Goal: Information Seeking & Learning: Learn about a topic

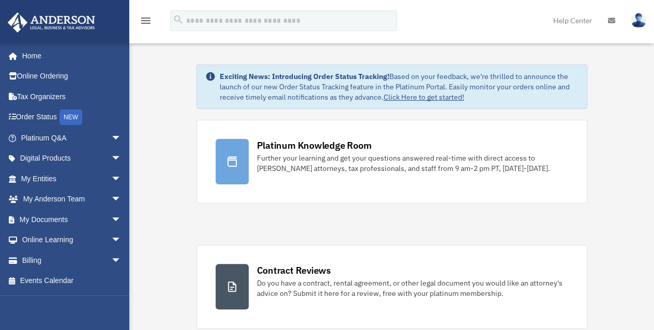
scroll to position [41379, 0]
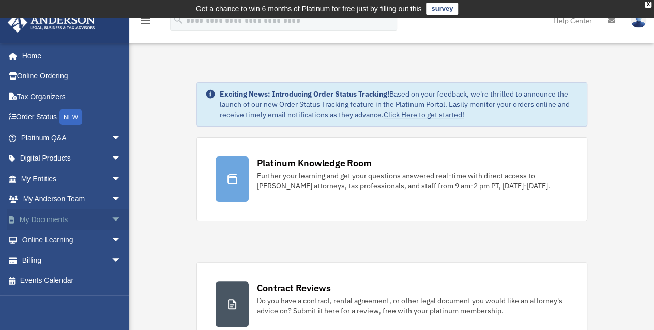
click at [59, 221] on link "My Documents arrow_drop_down" at bounding box center [72, 219] width 130 height 21
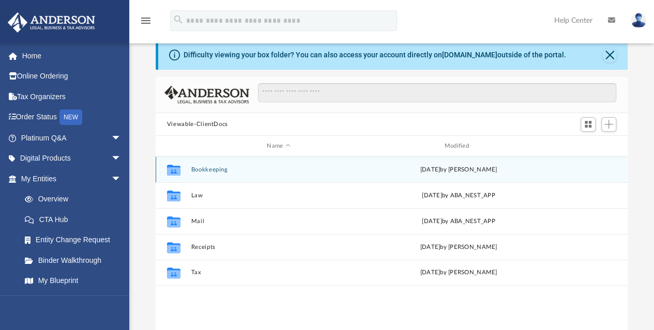
scroll to position [52, 0]
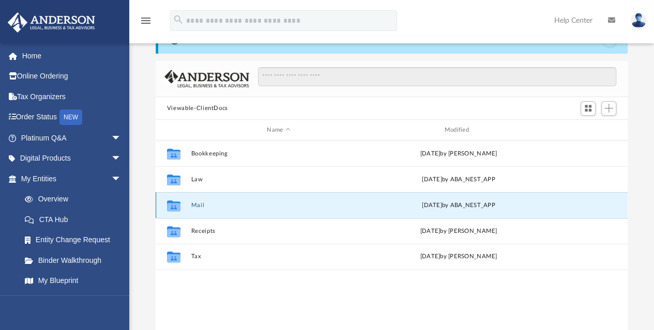
click at [256, 204] on button "Mail" at bounding box center [278, 205] width 175 height 7
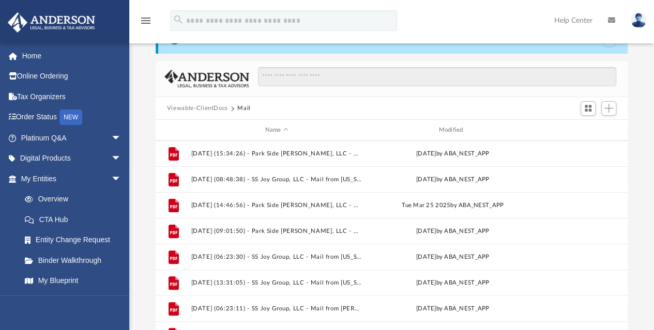
scroll to position [173, 0]
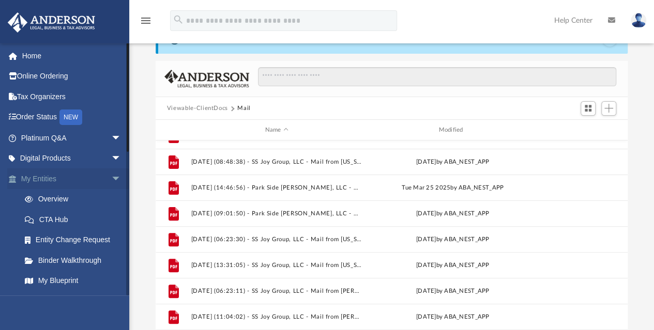
click at [36, 177] on link "My Entities arrow_drop_down" at bounding box center [72, 179] width 130 height 21
click at [48, 179] on link "My Entities arrow_drop_down" at bounding box center [72, 179] width 130 height 21
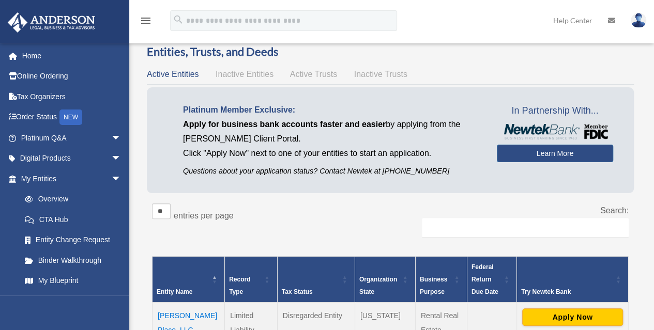
scroll to position [157, 0]
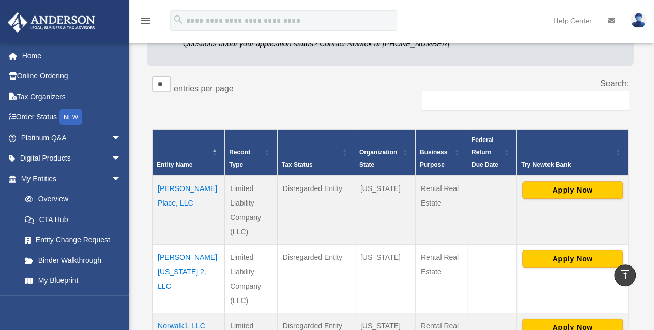
click at [170, 190] on td "Elinor Place, LLC" at bounding box center [189, 210] width 72 height 69
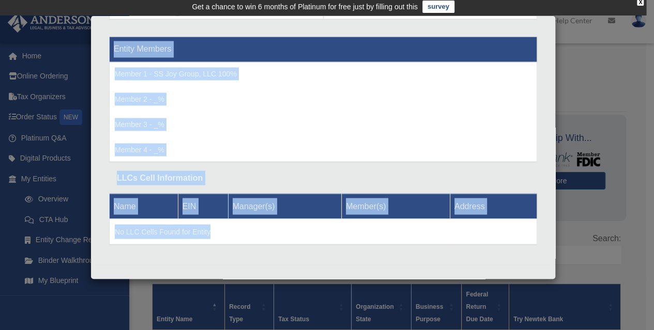
scroll to position [941, 0]
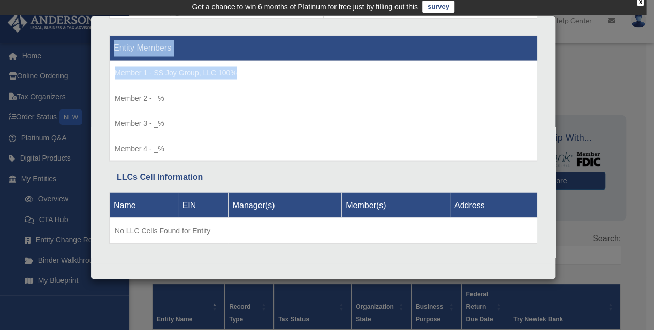
drag, startPoint x: 112, startPoint y: 33, endPoint x: 508, endPoint y: 74, distance: 398.3
type textarea "**********"
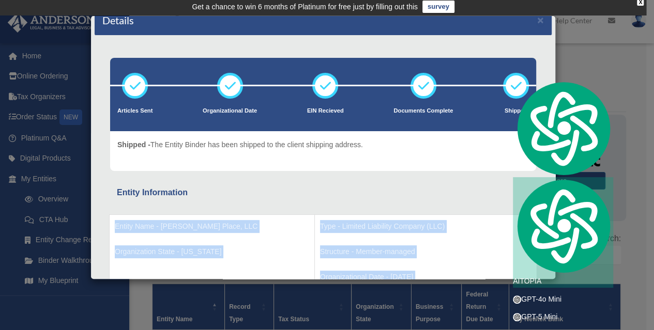
scroll to position [0, 0]
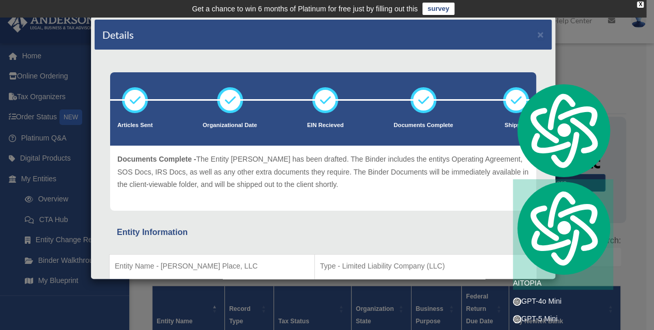
click at [604, 62] on div "Details × Articles Sent Organizational Date" at bounding box center [327, 165] width 654 height 330
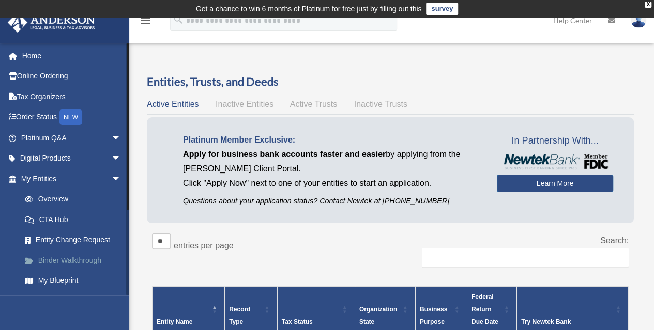
click at [85, 260] on link "Binder Walkthrough" at bounding box center [75, 260] width 123 height 21
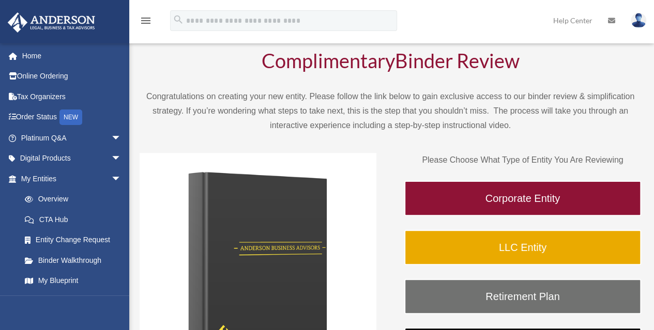
scroll to position [103, 0]
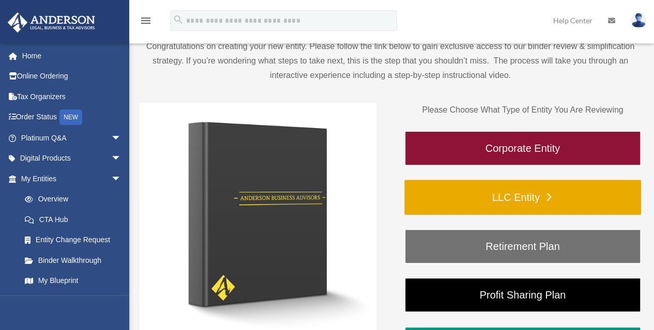
click at [490, 191] on link "LLC Entity" at bounding box center [522, 197] width 237 height 35
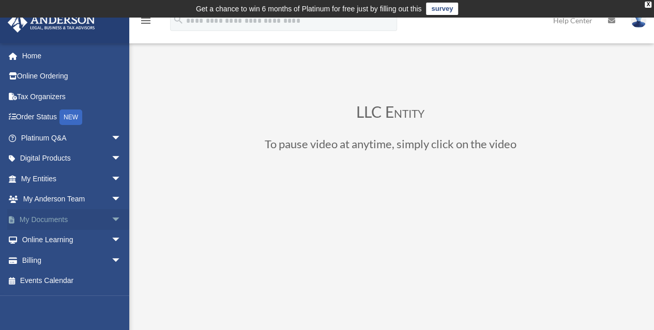
click at [63, 220] on link "My Documents arrow_drop_down" at bounding box center [72, 219] width 130 height 21
click at [111, 221] on span "arrow_drop_down" at bounding box center [121, 219] width 21 height 21
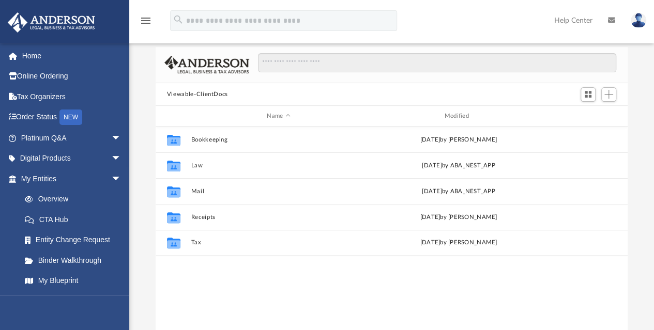
scroll to position [103, 0]
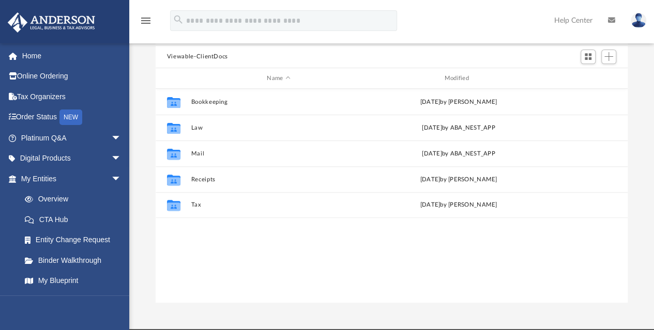
click at [64, 15] on img at bounding box center [52, 22] width 94 height 20
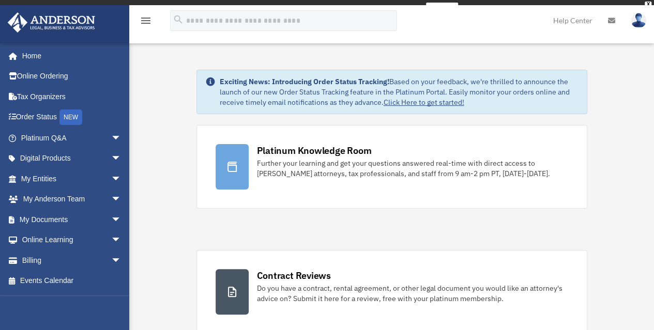
scroll to position [41379, 0]
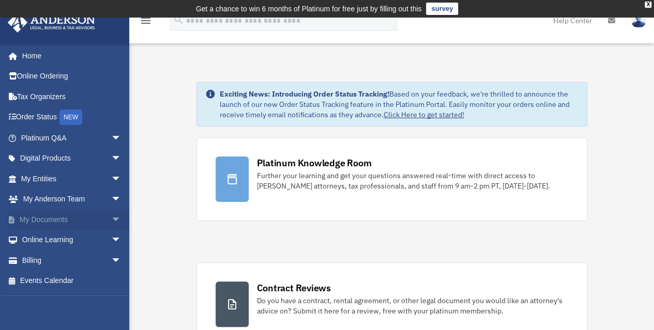
click at [111, 220] on span "arrow_drop_down" at bounding box center [121, 219] width 21 height 21
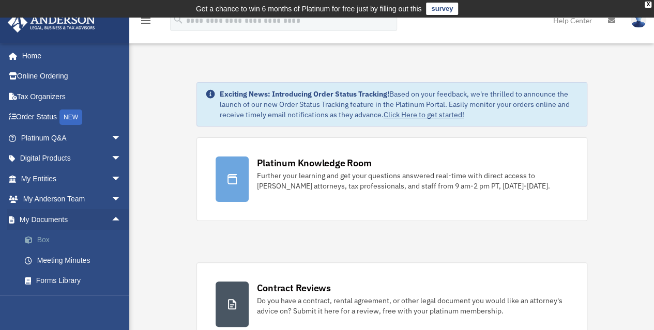
click at [45, 237] on link "Box" at bounding box center [75, 240] width 123 height 21
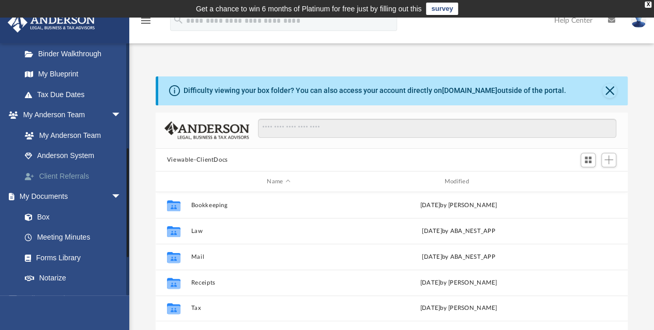
scroll to position [259, 0]
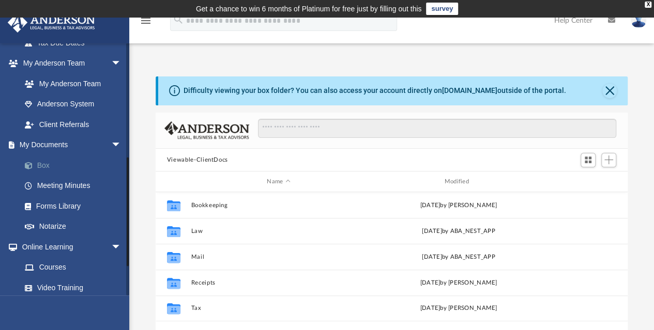
click at [39, 162] on link "Box" at bounding box center [75, 165] width 123 height 21
click at [42, 165] on link "Box" at bounding box center [75, 165] width 123 height 21
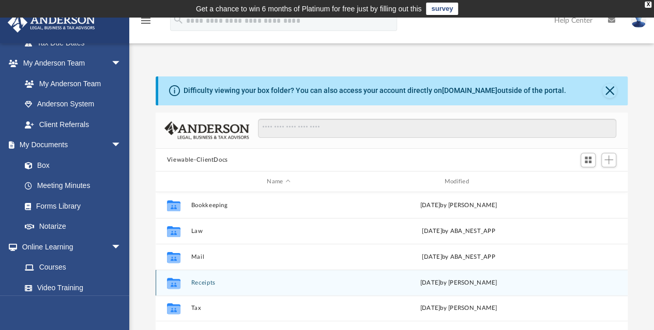
scroll to position [0, 0]
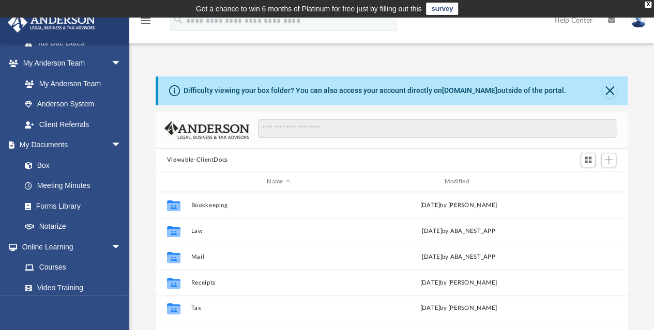
click at [220, 159] on button "Viewable-ClientDocs" at bounding box center [197, 160] width 61 height 9
click at [218, 160] on button "Viewable-ClientDocs" at bounding box center [197, 160] width 61 height 9
click at [209, 159] on button "Viewable-ClientDocs" at bounding box center [197, 160] width 61 height 9
click at [209, 161] on button "Viewable-ClientDocs" at bounding box center [197, 160] width 61 height 9
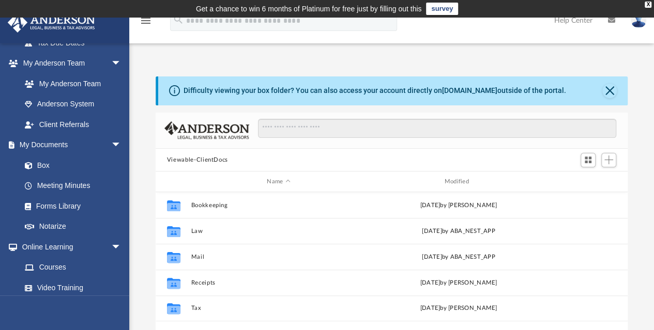
click at [209, 161] on button "Viewable-ClientDocs" at bounding box center [197, 160] width 61 height 9
click at [207, 158] on button "Viewable-ClientDocs" at bounding box center [197, 160] width 61 height 9
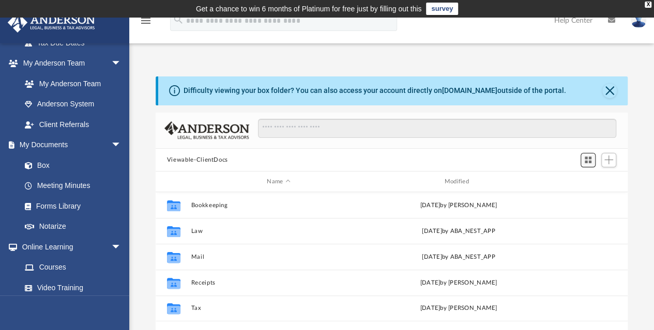
click at [587, 161] on span "Switch to Grid View" at bounding box center [588, 160] width 9 height 9
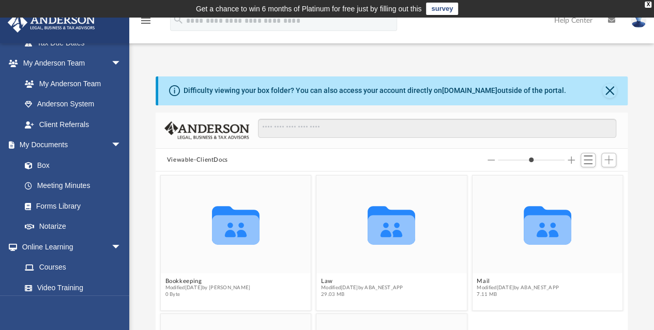
click at [198, 159] on button "Viewable-ClientDocs" at bounding box center [197, 160] width 61 height 9
type input "*"
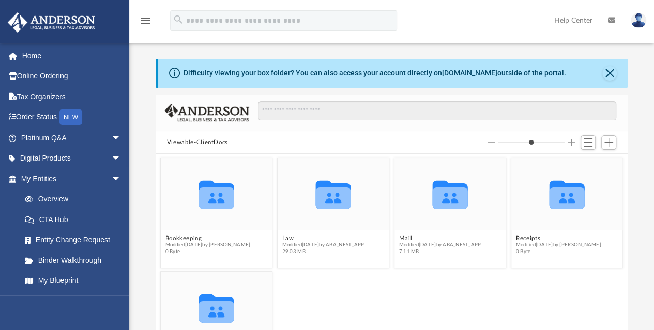
scroll to position [227, 464]
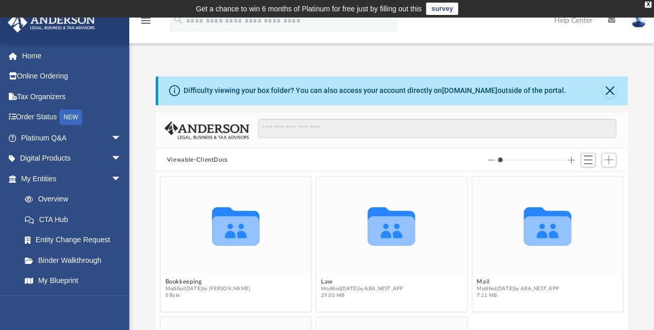
click at [218, 158] on button "Viewable-ClientDocs" at bounding box center [197, 160] width 61 height 9
click at [219, 159] on button "Viewable-ClientDocs" at bounding box center [197, 160] width 61 height 9
click at [218, 160] on button "Viewable-ClientDocs" at bounding box center [197, 160] width 61 height 9
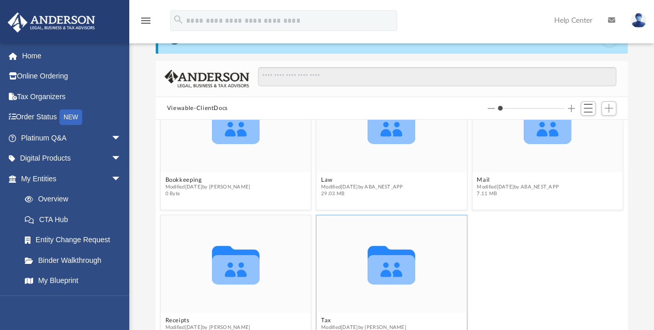
scroll to position [103, 0]
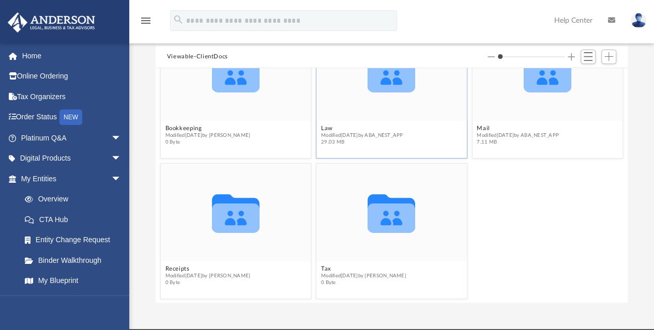
click at [392, 86] on icon "grid" at bounding box center [392, 77] width 48 height 29
click at [324, 130] on button "Law" at bounding box center [362, 129] width 82 height 7
click at [199, 126] on button "[PERSON_NAME] Place, LLC" at bounding box center [207, 129] width 84 height 7
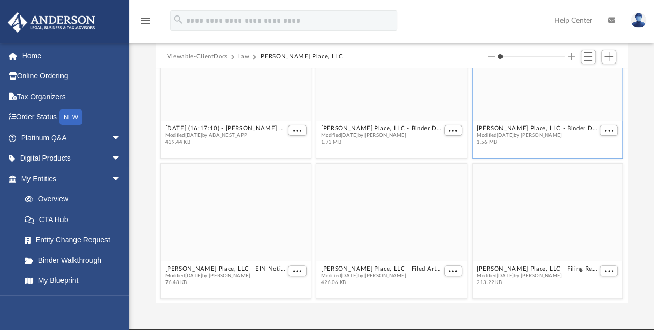
scroll to position [0, 0]
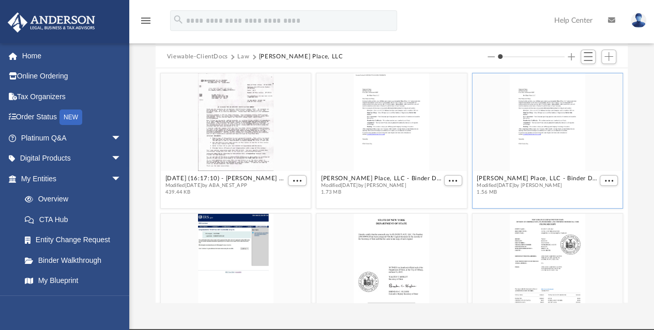
click at [564, 145] on div "grid" at bounding box center [547, 122] width 150 height 98
click at [605, 178] on span "More options" at bounding box center [609, 180] width 8 height 5
click at [584, 196] on li "Preview" at bounding box center [590, 198] width 30 height 11
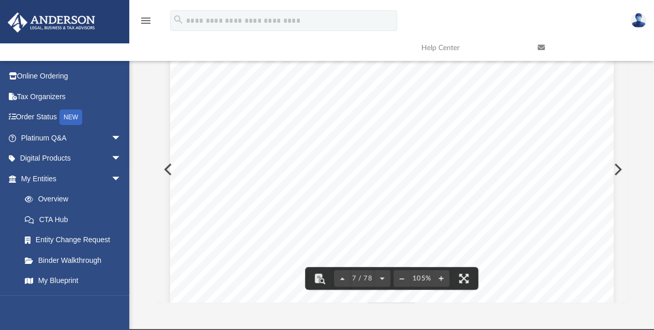
scroll to position [3878, 0]
click at [467, 279] on button "File preview" at bounding box center [463, 278] width 23 height 23
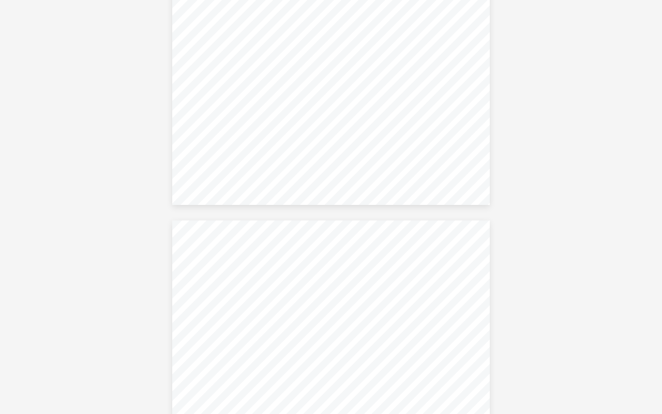
scroll to position [2017, 0]
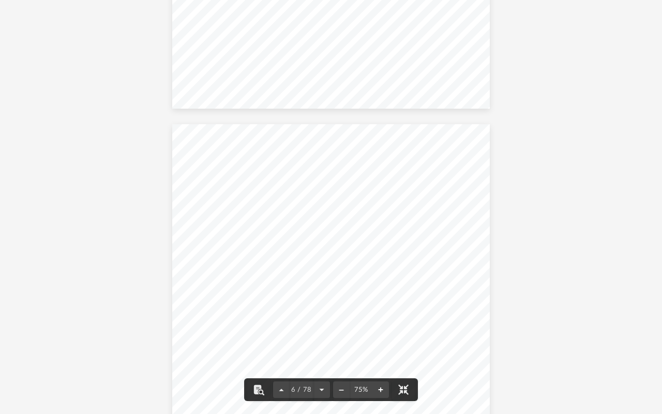
click at [383, 330] on button "File preview" at bounding box center [380, 389] width 17 height 23
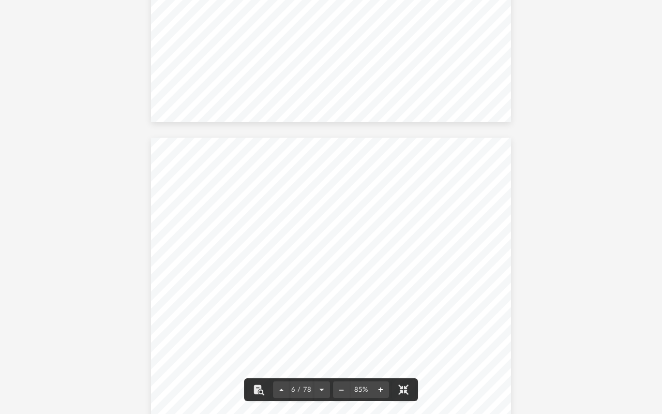
click at [383, 330] on button "File preview" at bounding box center [380, 389] width 17 height 23
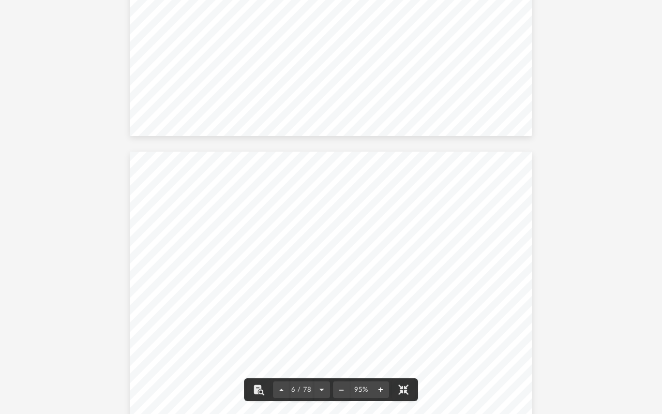
click at [382, 330] on button "File preview" at bounding box center [380, 389] width 17 height 23
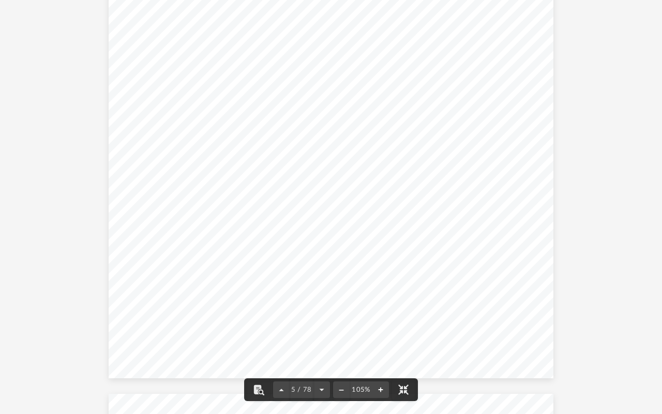
scroll to position [2486, 0]
click at [383, 330] on button "File preview" at bounding box center [380, 389] width 17 height 23
click at [377, 330] on button "File preview" at bounding box center [380, 389] width 17 height 23
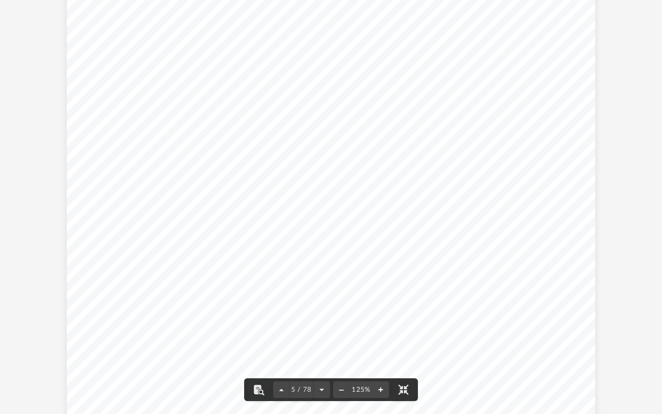
click at [381, 330] on button "File preview" at bounding box center [380, 389] width 17 height 23
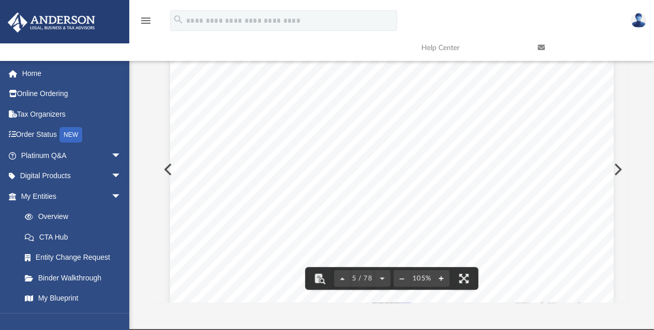
scroll to position [2462, 0]
click at [443, 194] on div "NY LLC PUBLICATION § 206. Affidavits of publication. [DATE] after the effective…" at bounding box center [392, 228] width 444 height 574
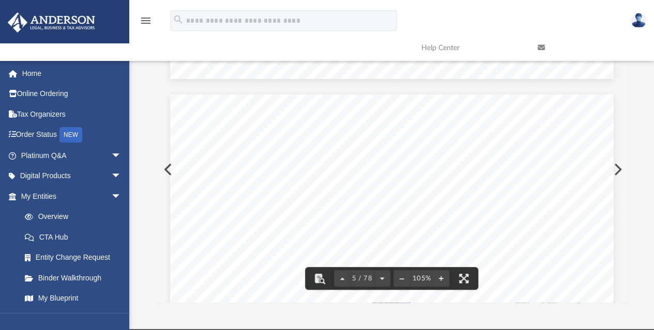
scroll to position [2307, 0]
drag, startPoint x: 326, startPoint y: 148, endPoint x: 341, endPoint y: 154, distance: 15.9
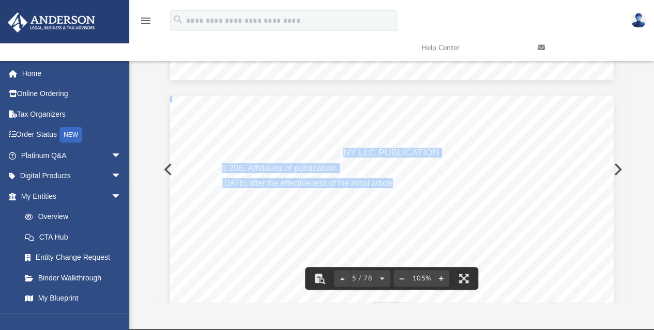
drag, startPoint x: 340, startPoint y: 152, endPoint x: 408, endPoint y: 185, distance: 75.6
type textarea "**********"
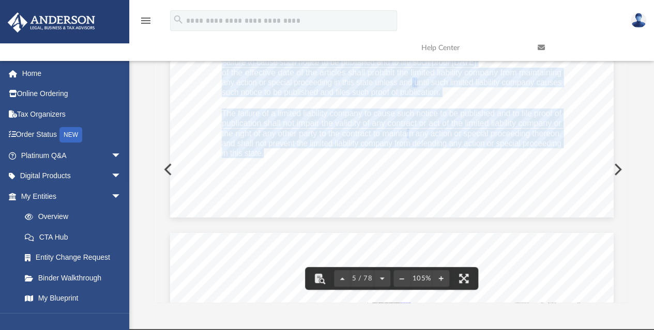
scroll to position [227, 464]
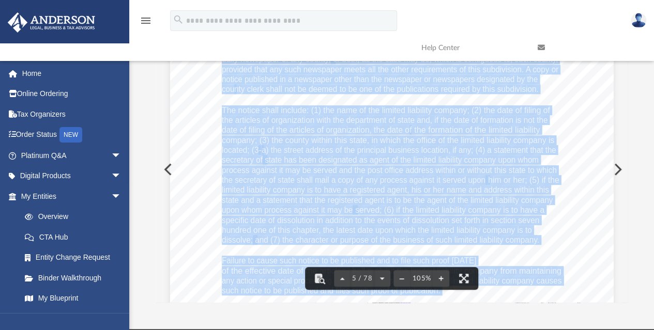
scroll to position [2449, 0]
